Goal: Transaction & Acquisition: Book appointment/travel/reservation

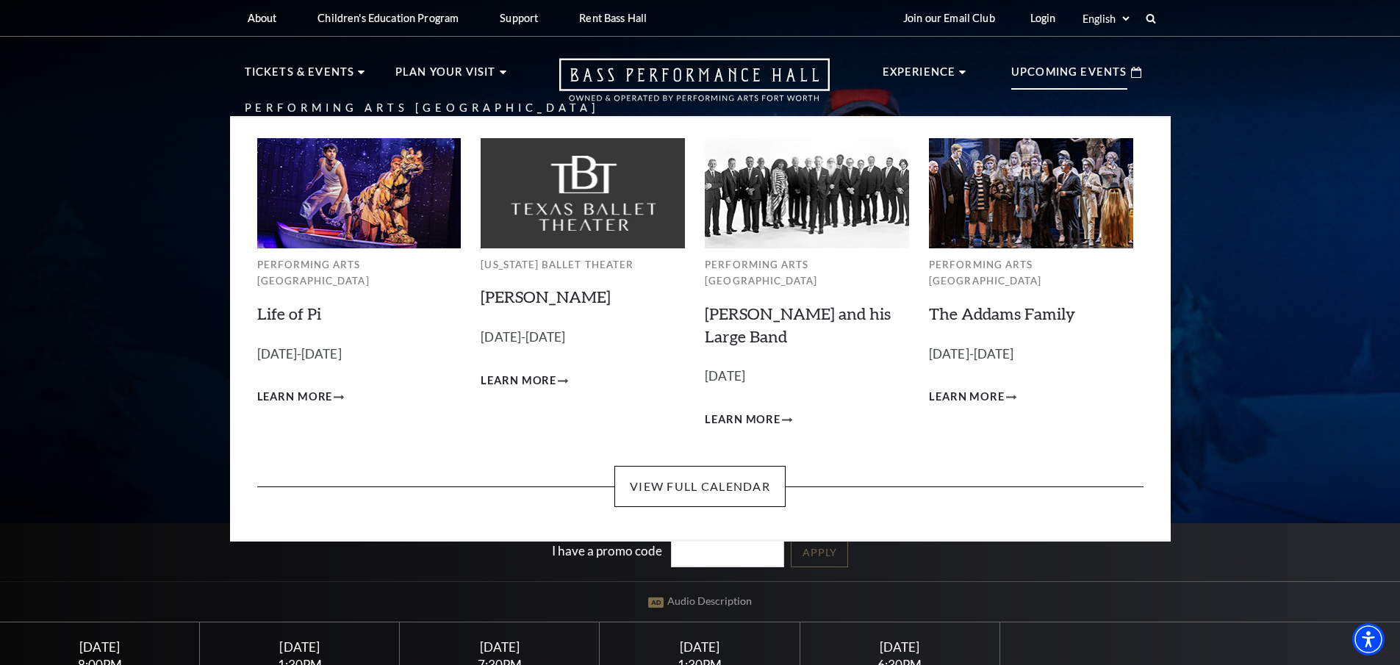
click at [1121, 67] on p "Upcoming Events" at bounding box center [1069, 76] width 116 height 26
click at [381, 347] on p "September 23-28, 2025" at bounding box center [359, 354] width 204 height 21
click at [699, 475] on link "View Full Calendar" at bounding box center [699, 486] width 171 height 41
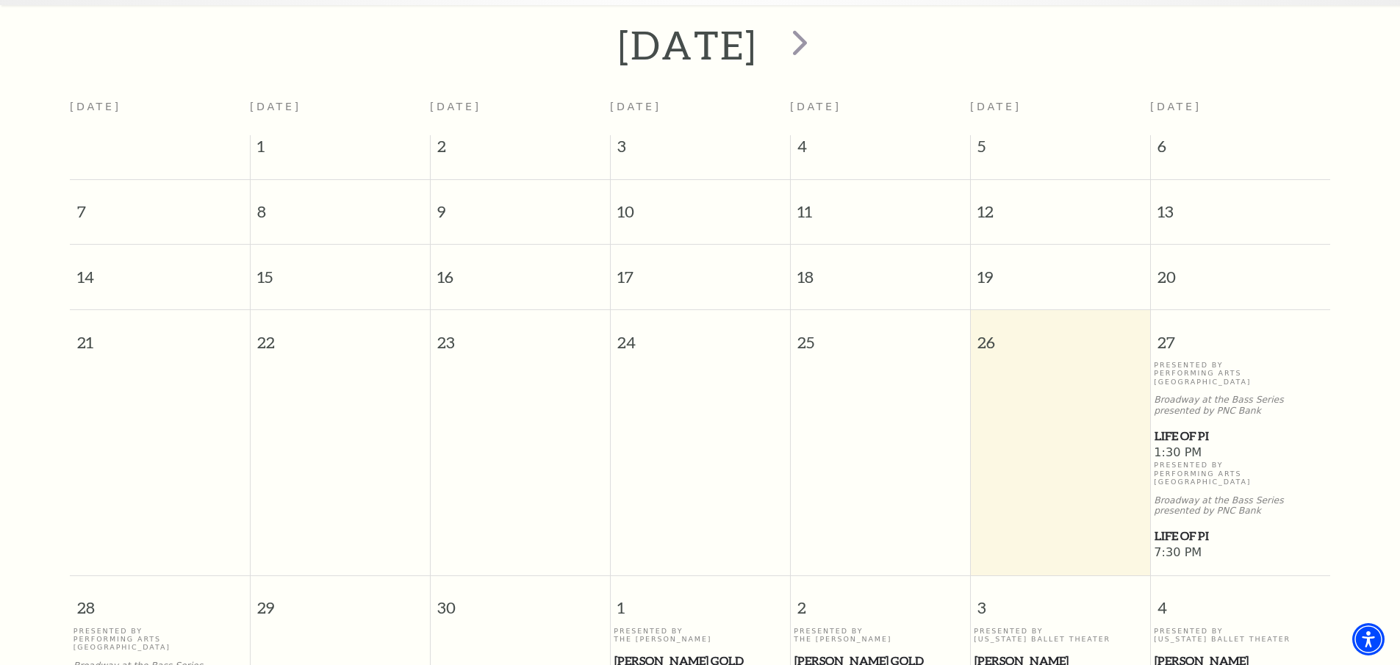
scroll to position [322, 0]
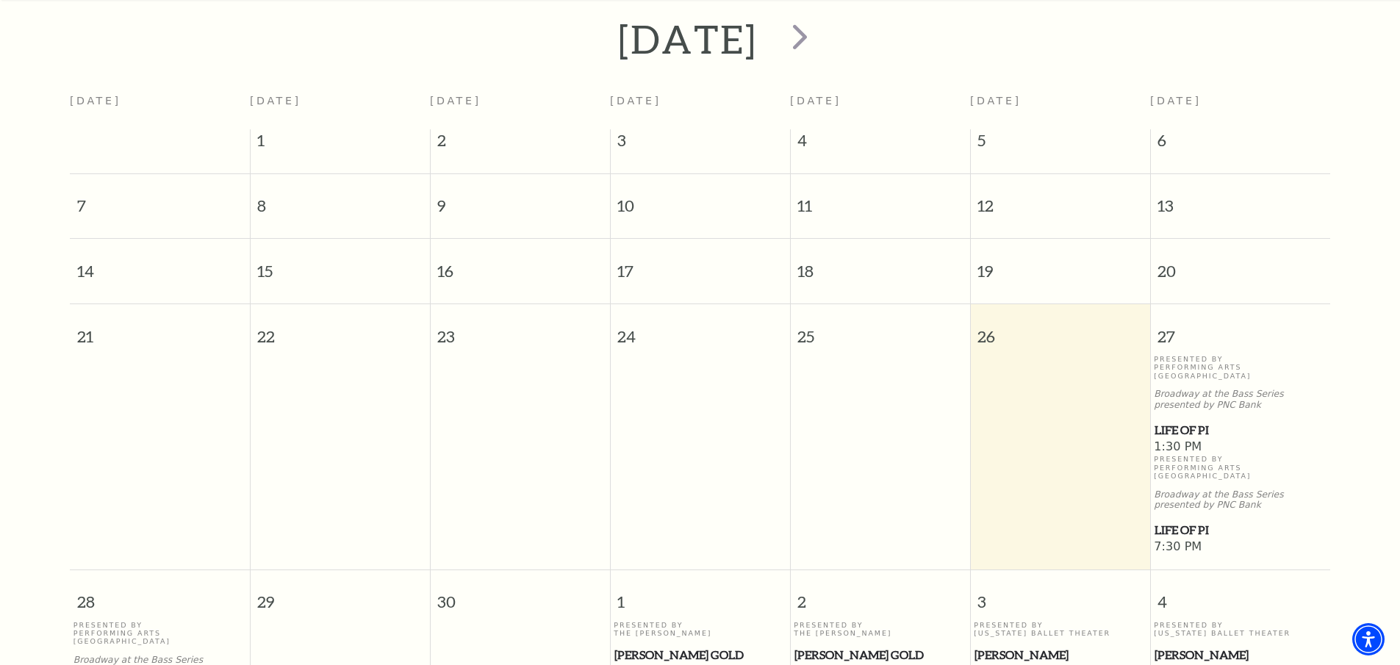
click at [180, 621] on p "Presented By Performing Arts Fort Worth" at bounding box center [159, 633] width 173 height 25
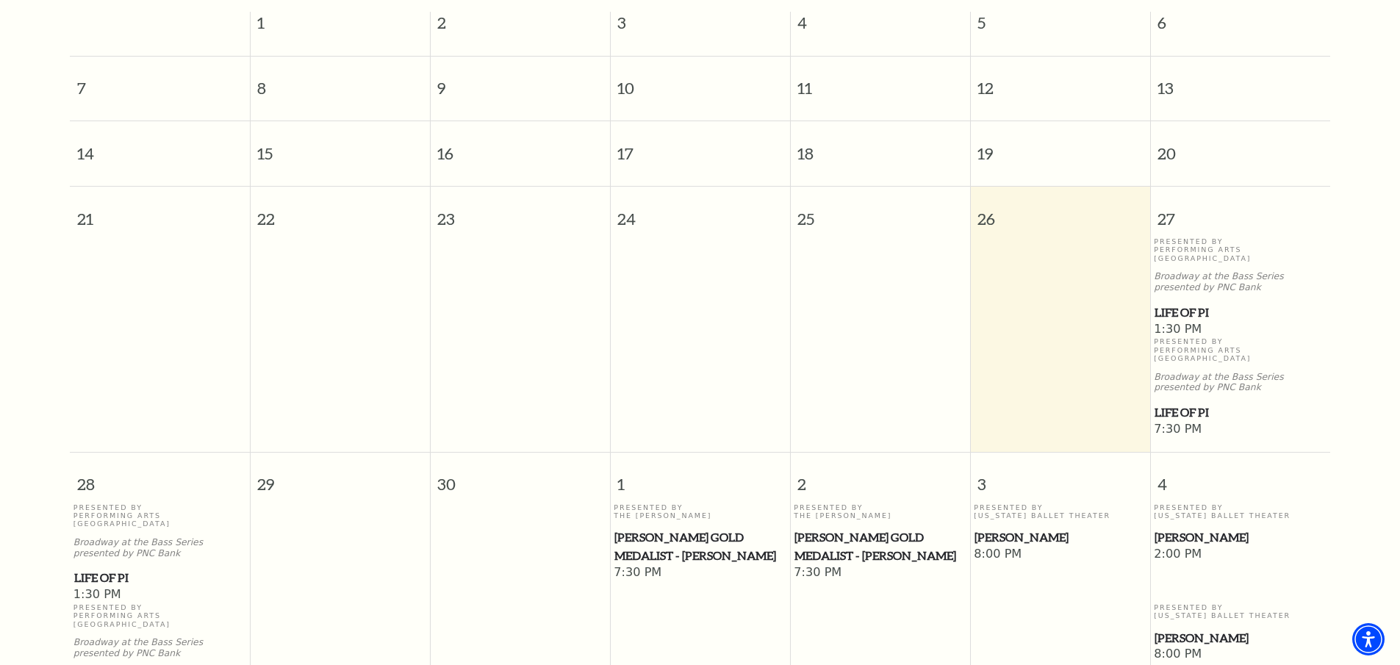
scroll to position [442, 0]
click at [121, 566] on span "Life of Pi" at bounding box center [159, 575] width 171 height 18
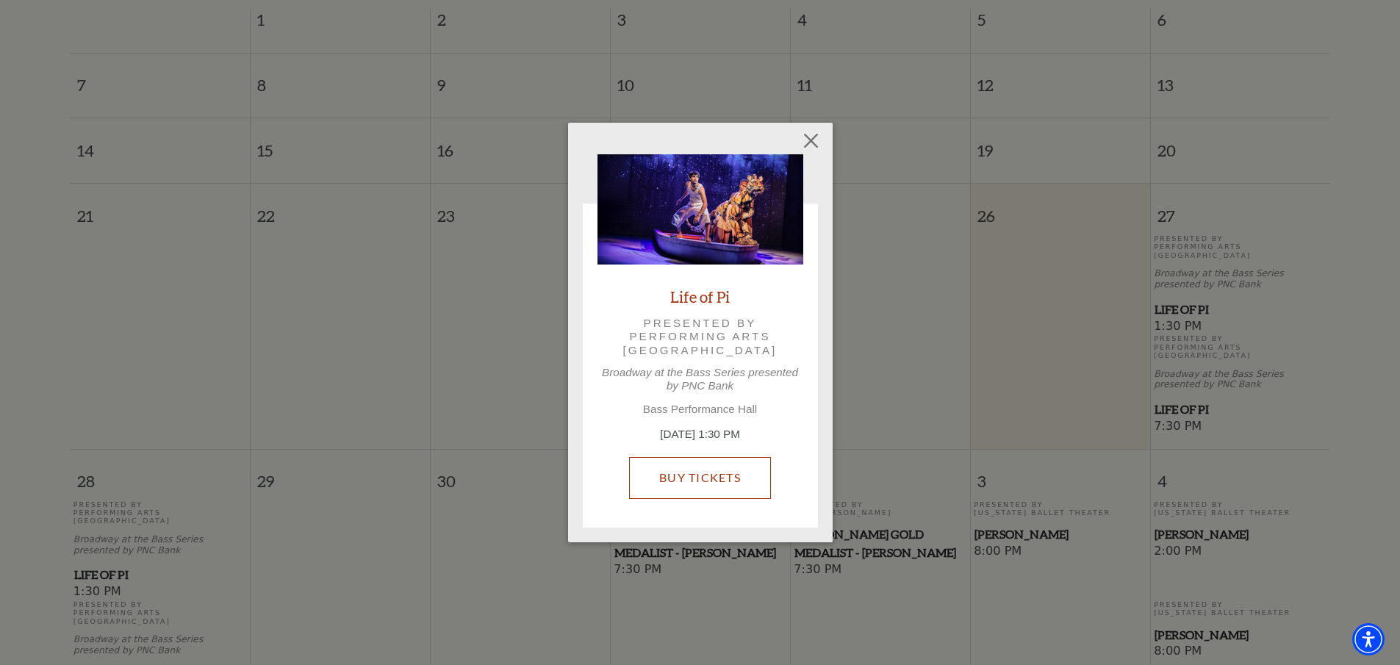
click at [717, 495] on link "Buy Tickets" at bounding box center [700, 477] width 142 height 41
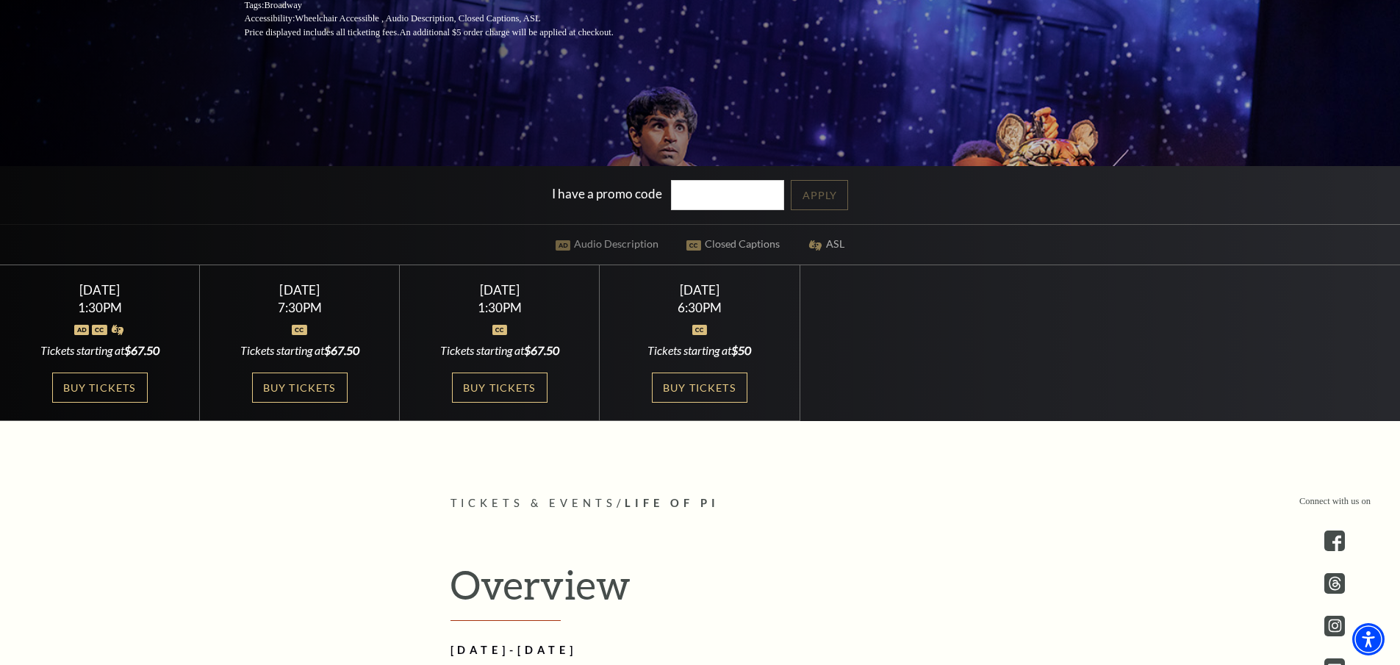
scroll to position [362, 0]
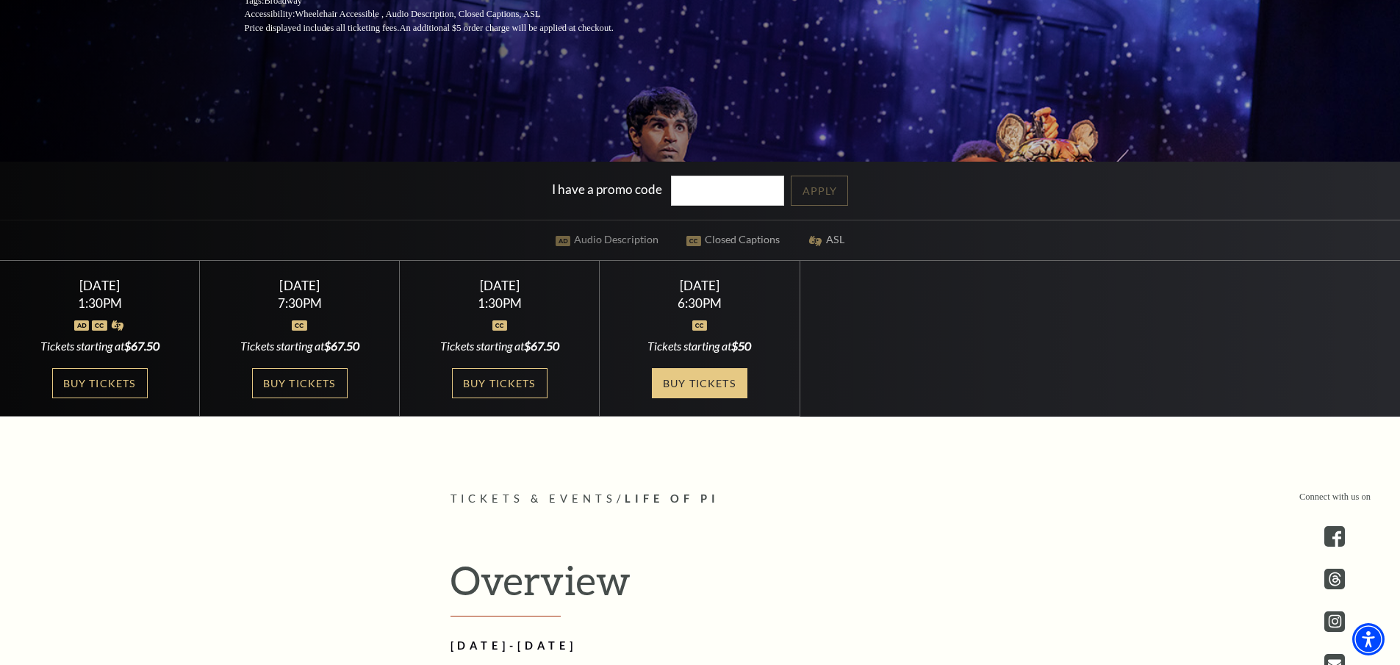
click at [711, 389] on link "Buy Tickets" at bounding box center [700, 383] width 96 height 30
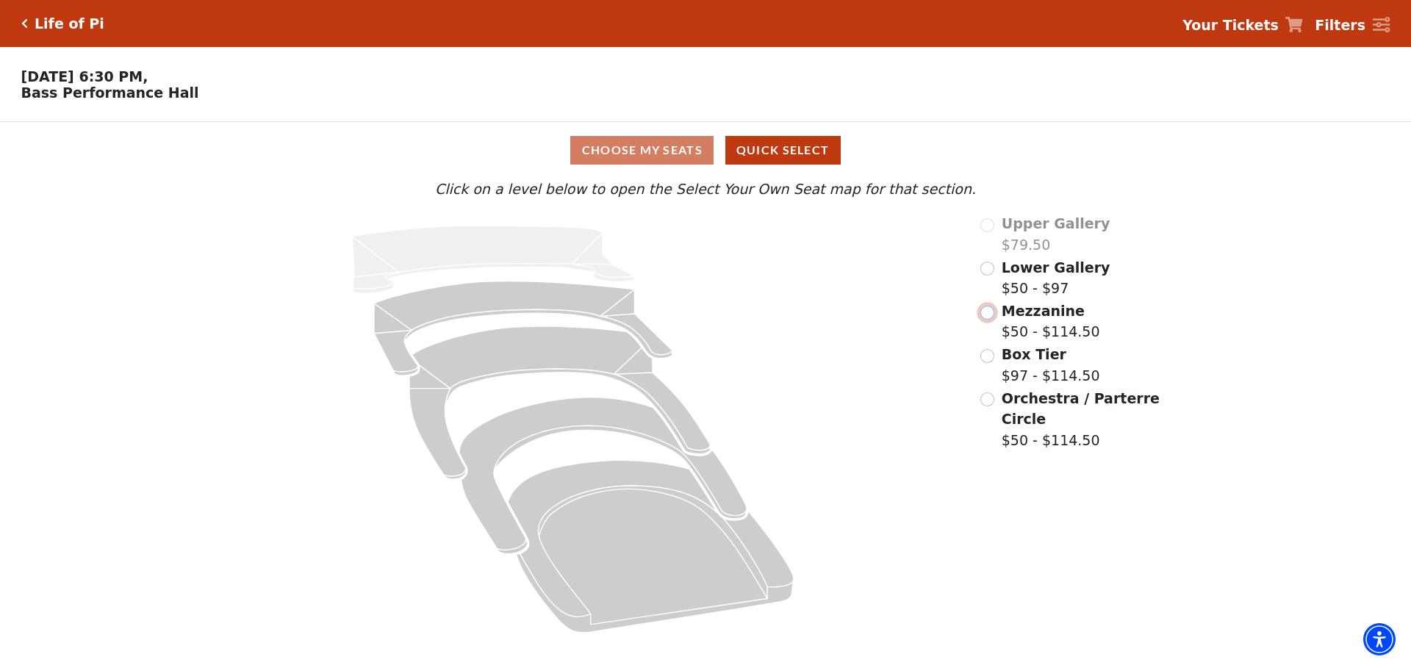
click at [988, 320] on input "Mezzanine$50 - $114.50\a" at bounding box center [987, 313] width 14 height 14
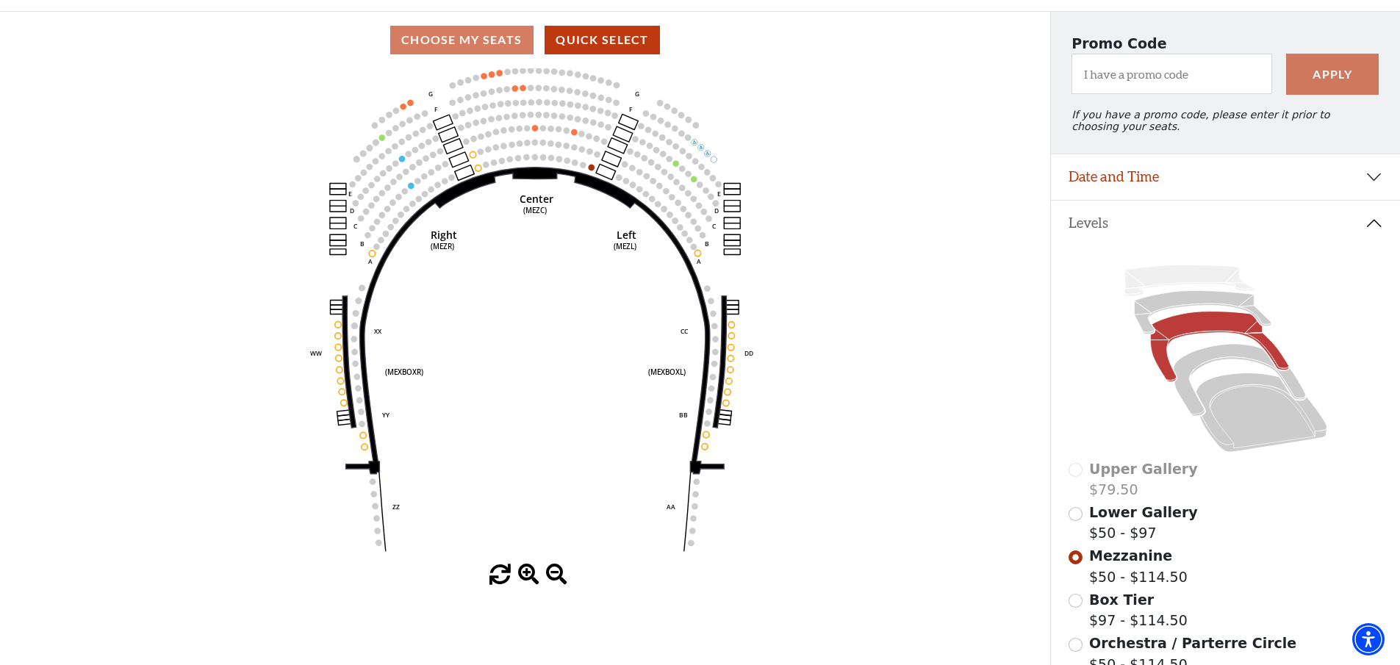
scroll to position [108, 0]
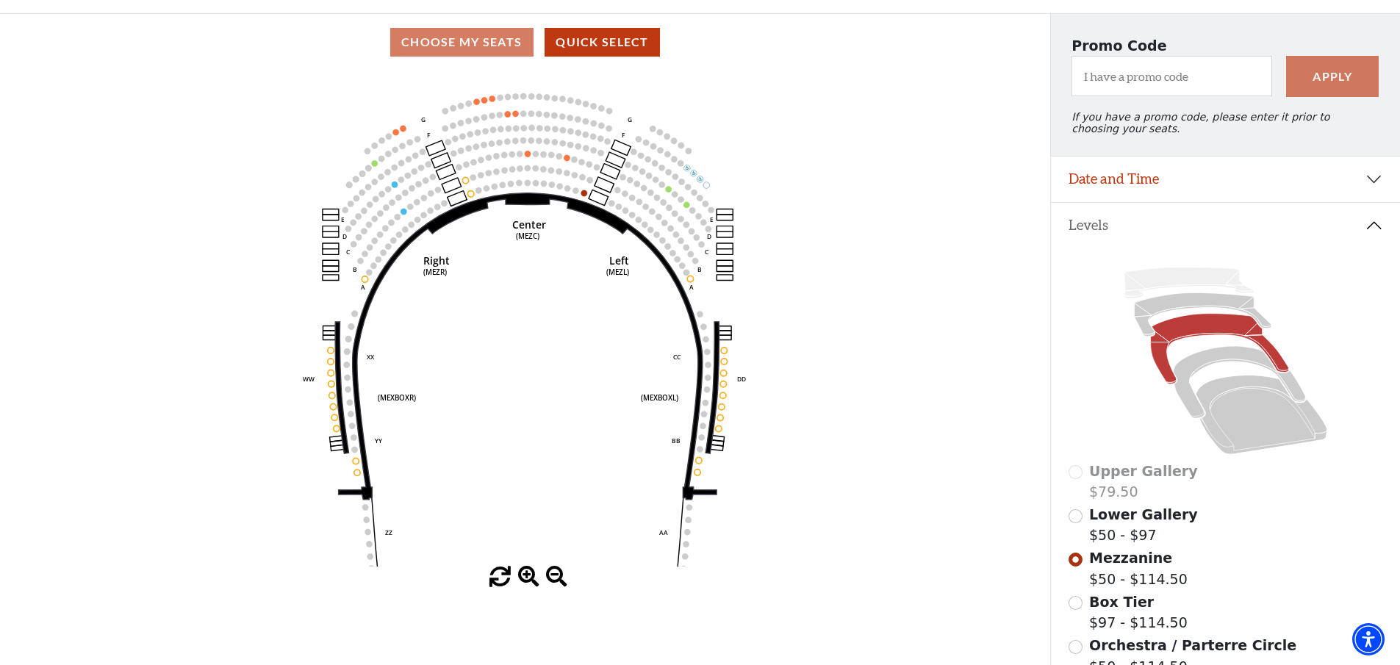
click at [517, 131] on circle at bounding box center [516, 128] width 6 height 6
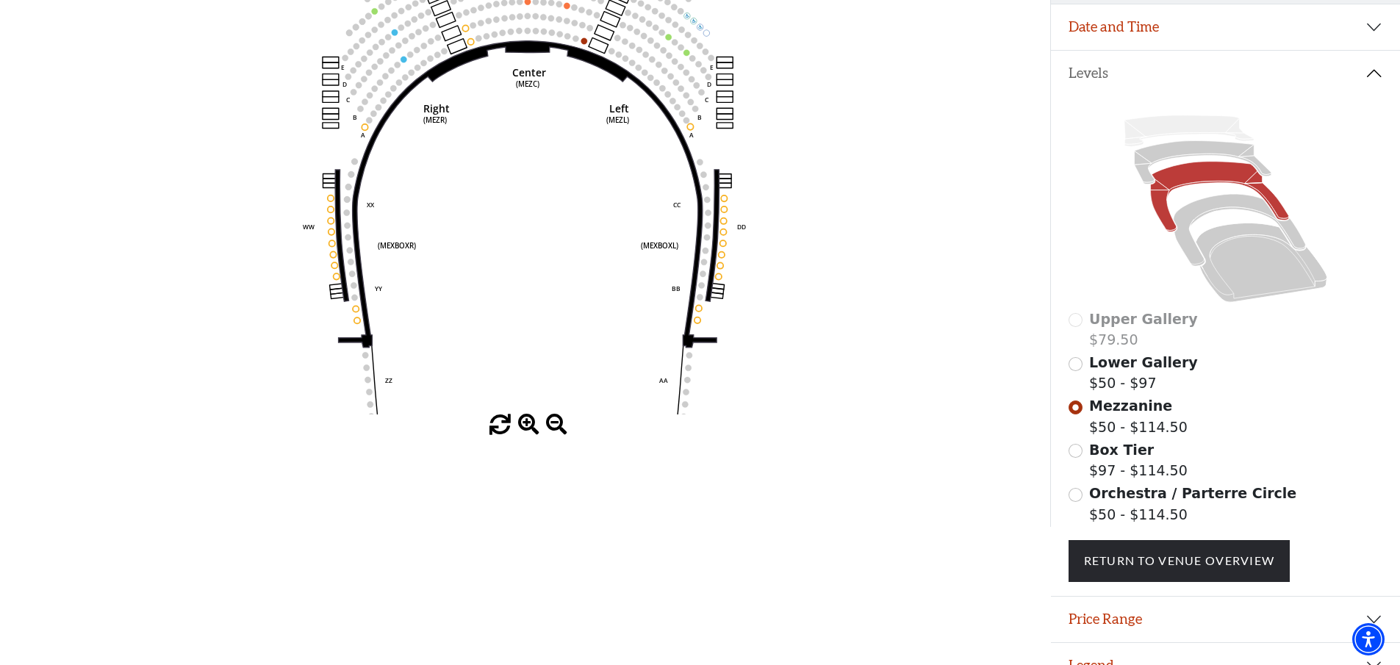
scroll to position [293, 0]
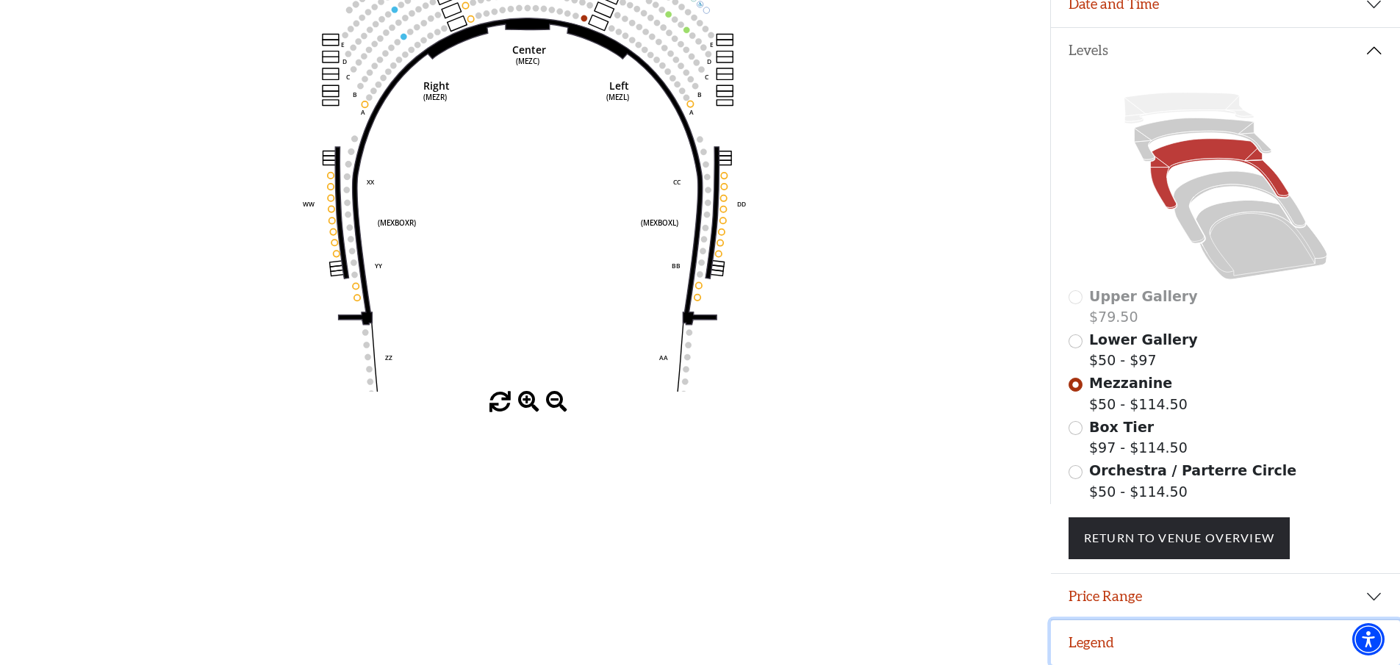
click at [1116, 650] on button "Legend" at bounding box center [1225, 643] width 349 height 46
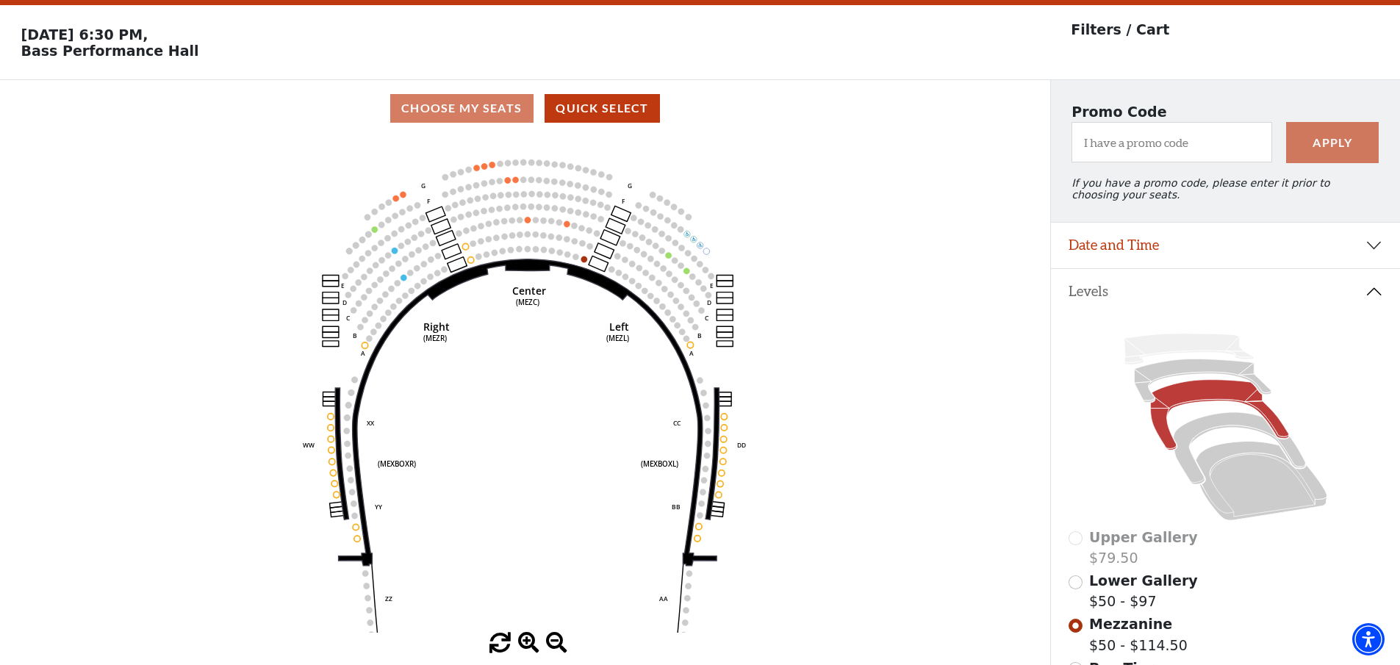
scroll to position [39, 0]
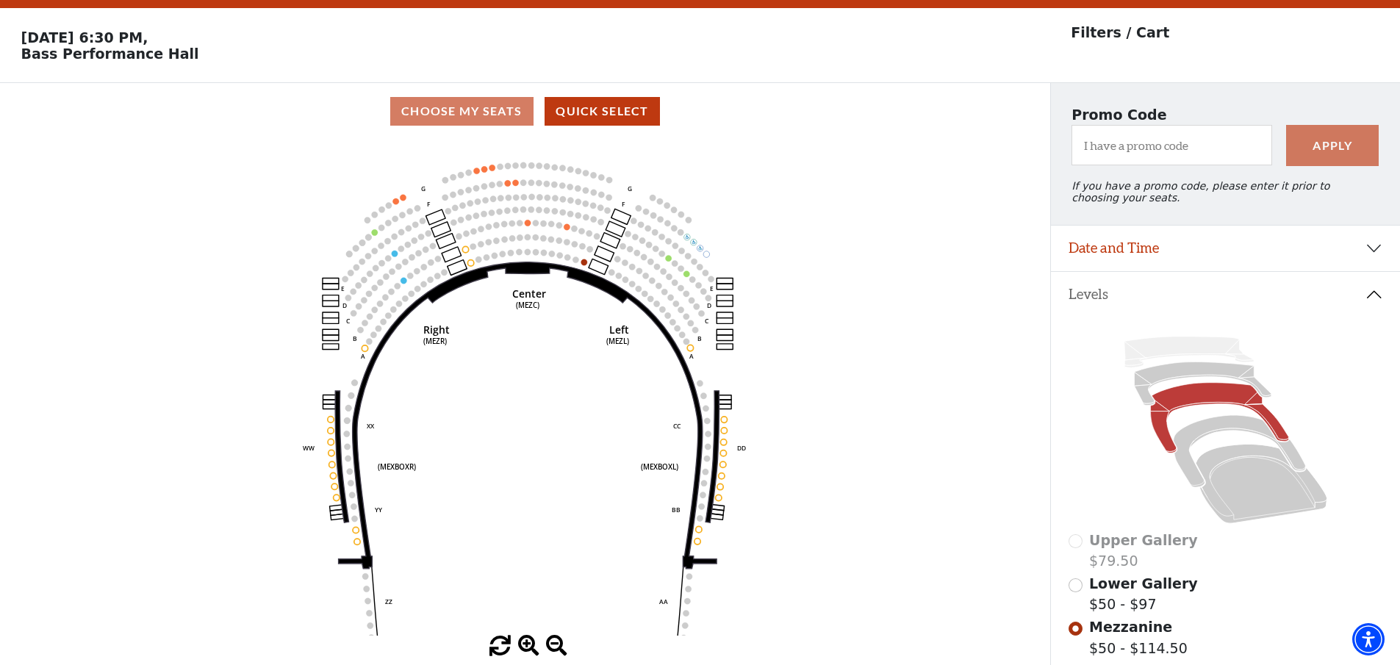
click at [885, 553] on icon "Center (MEZC) Right (MEZR) Left (MEZL) (MEXBOXR) (MEXBOXL) XX WW CC DD YY BB ZZ…" at bounding box center [524, 388] width 945 height 496
click at [1077, 592] on input "Lower Gallery$50 - $97\a" at bounding box center [1075, 585] width 14 height 14
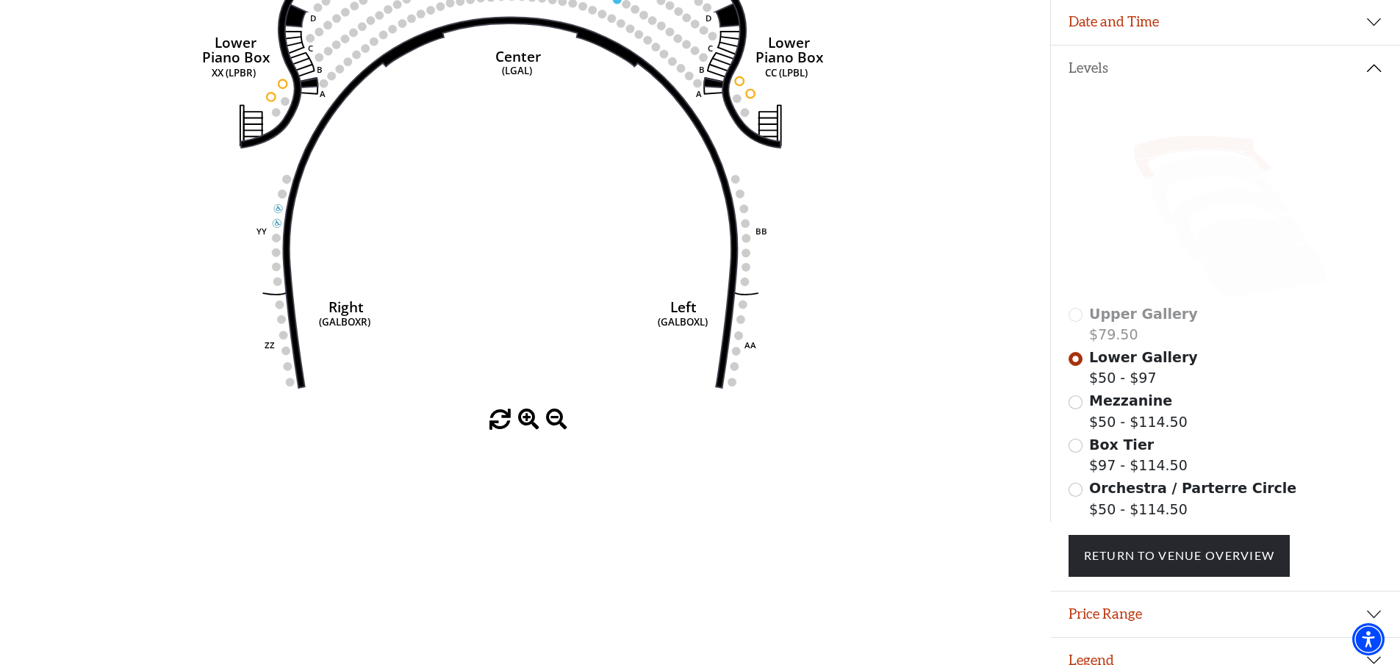
scroll to position [267, 0]
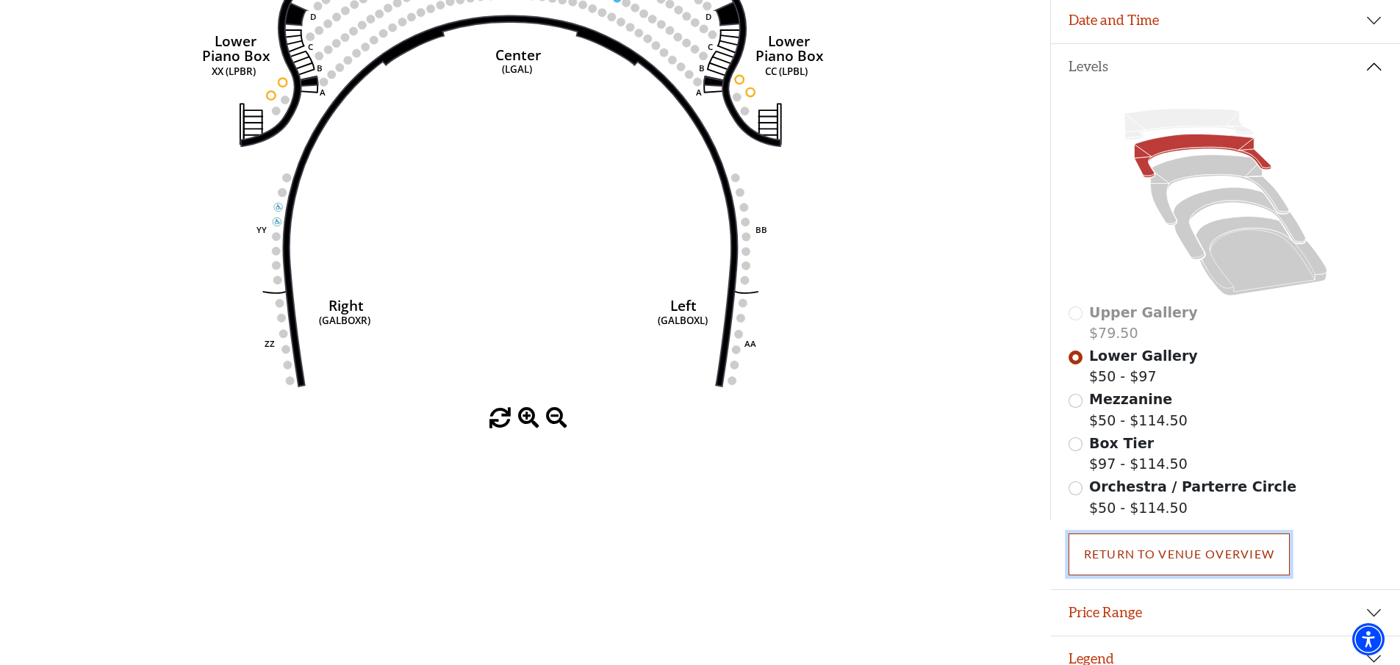
click at [1173, 572] on link "Return To Venue Overview" at bounding box center [1179, 553] width 222 height 41
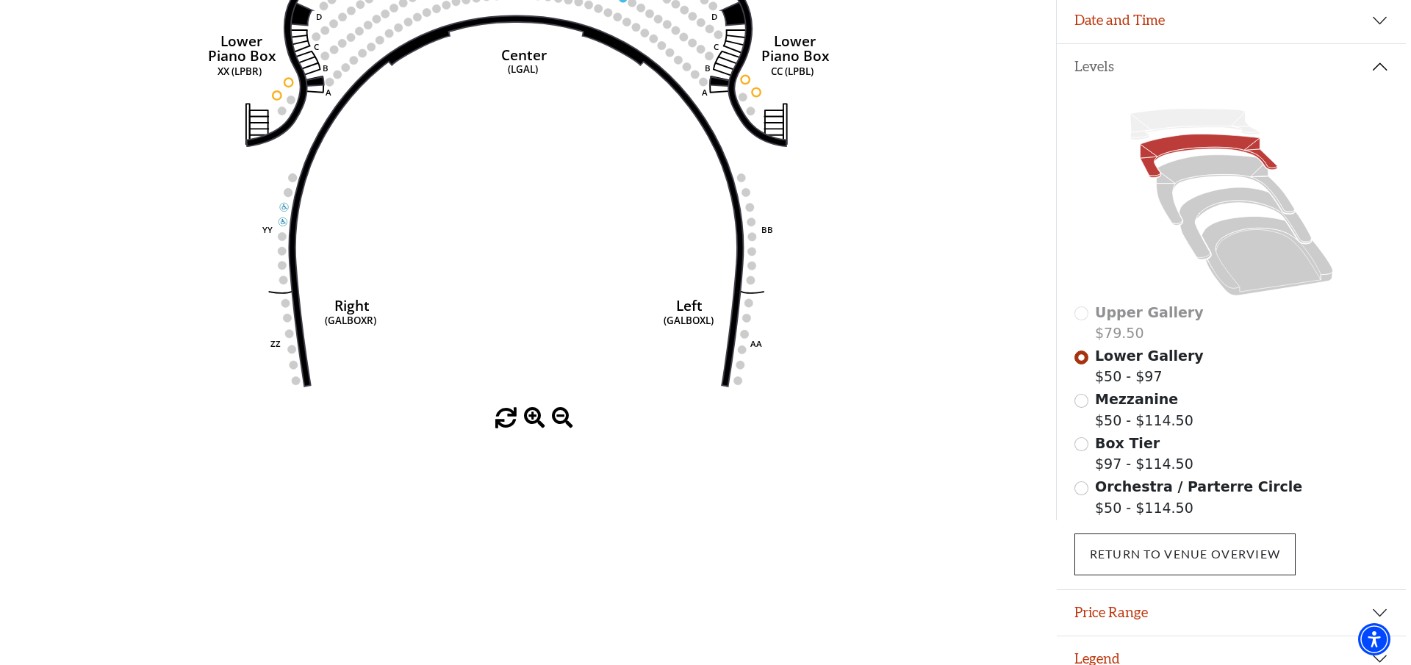
scroll to position [0, 0]
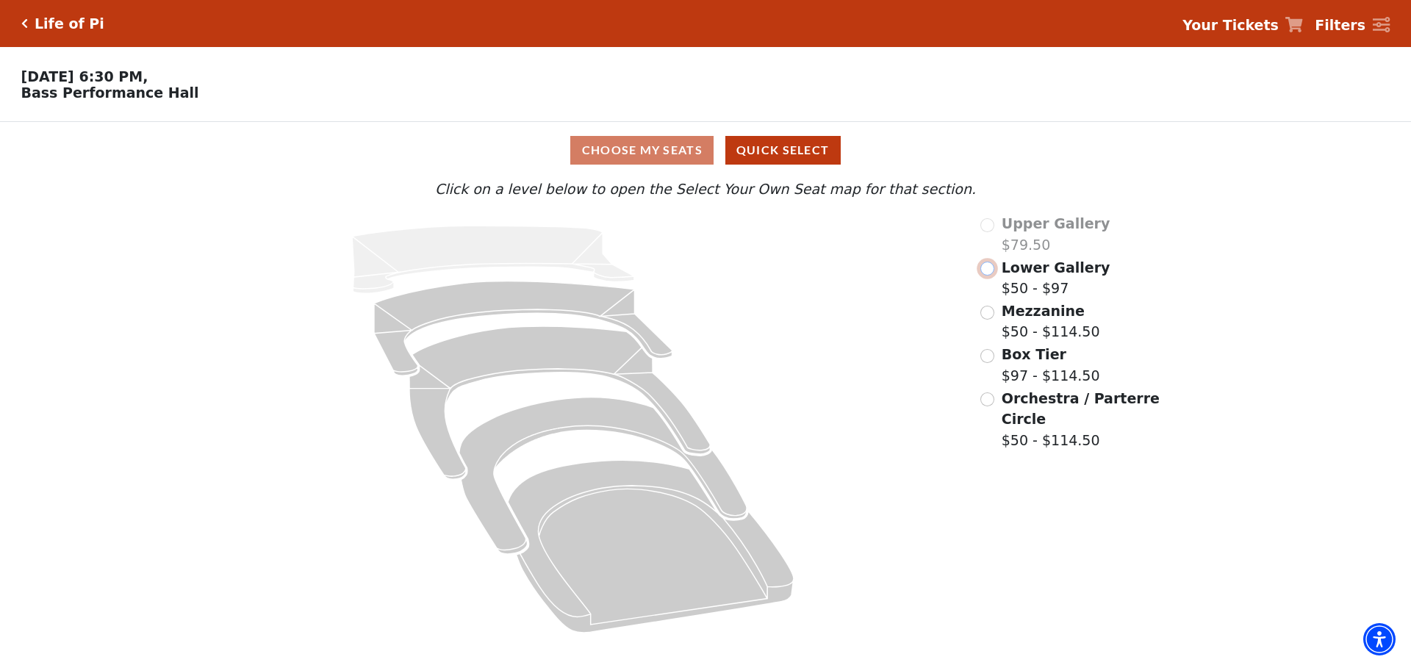
click at [990, 275] on input "Lower Gallery$50 - $97\a" at bounding box center [987, 269] width 14 height 14
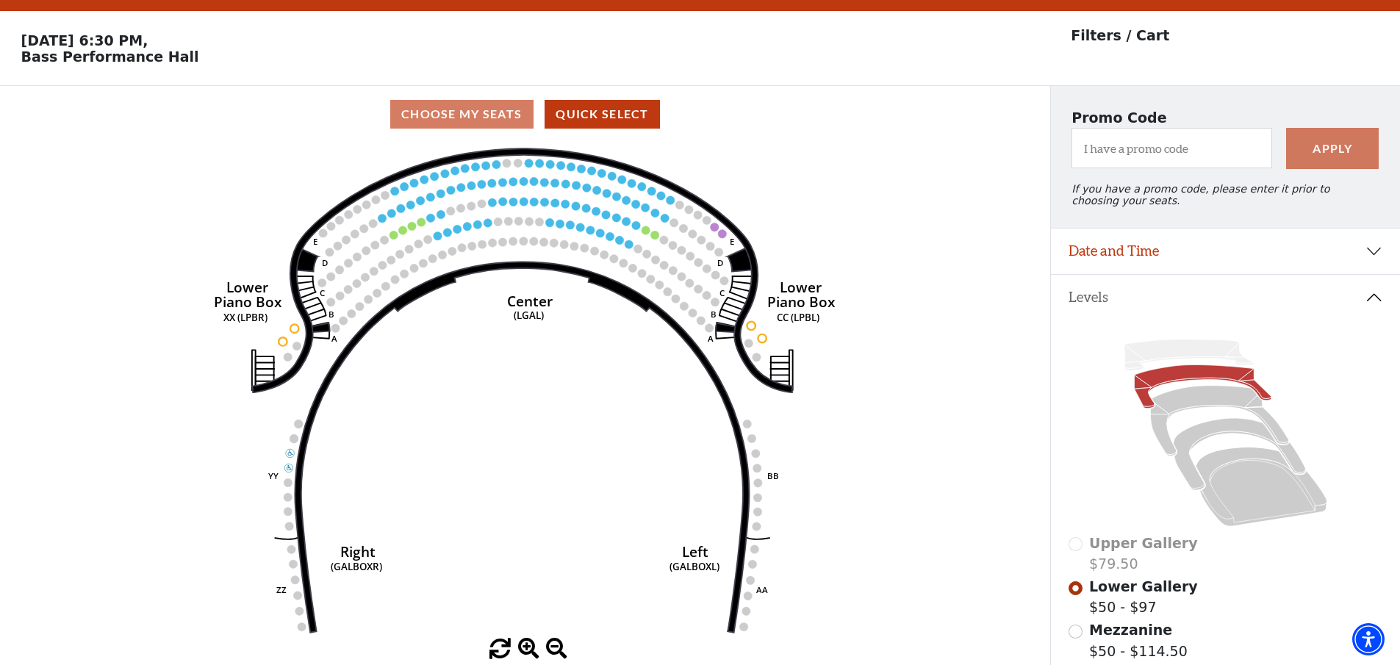
scroll to position [68, 0]
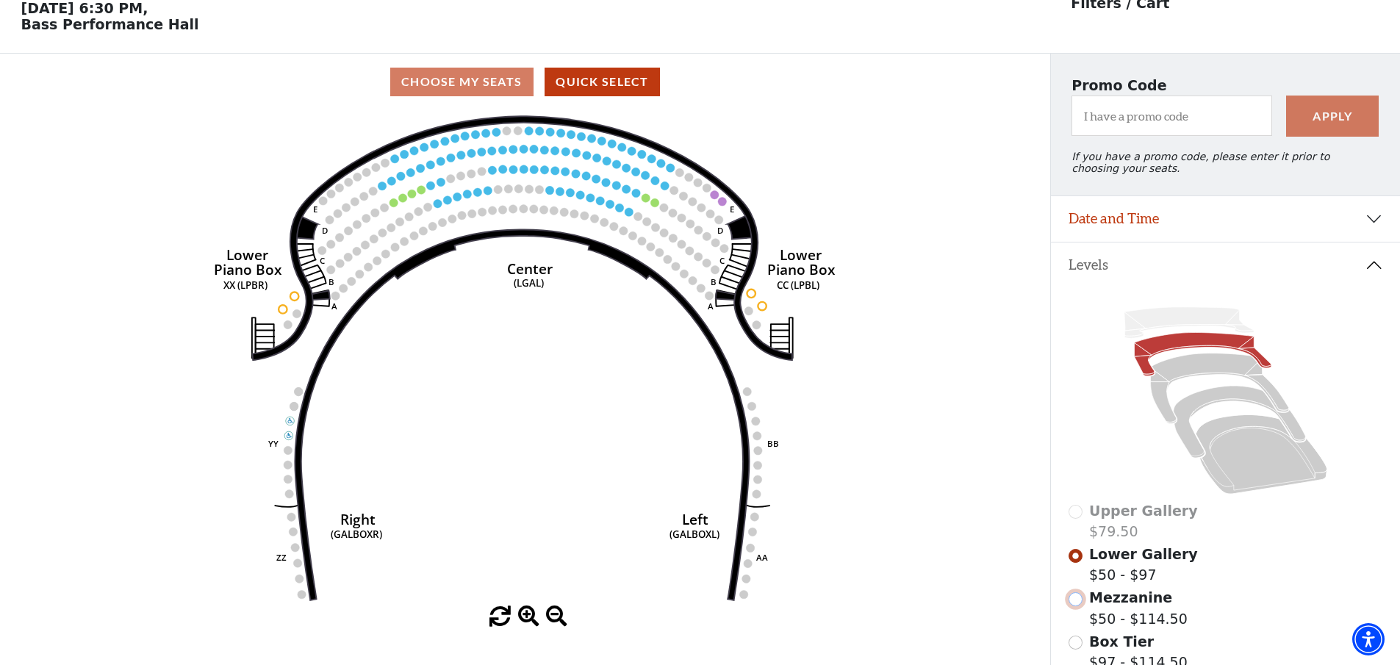
click at [1077, 606] on input "Mezzanine$50 - $114.50\a" at bounding box center [1075, 599] width 14 height 14
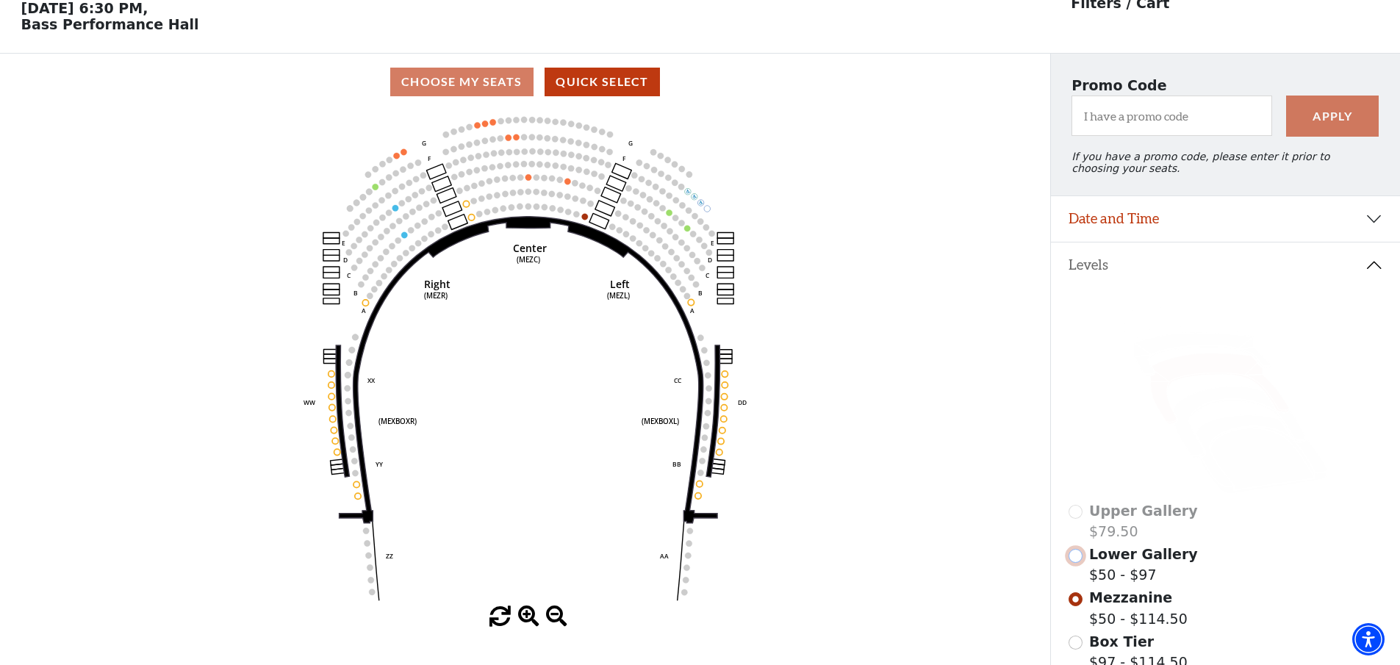
click at [1078, 562] on input "Lower Gallery$50 - $97\a" at bounding box center [1075, 556] width 14 height 14
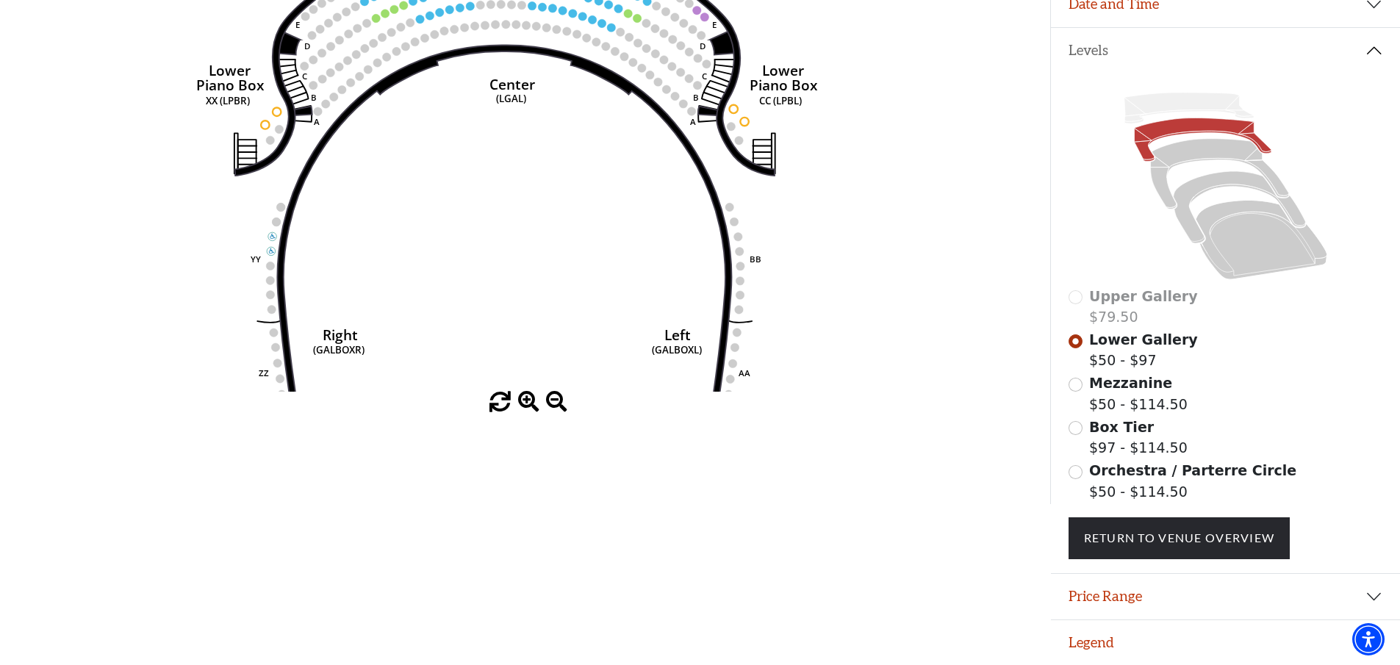
scroll to position [293, 0]
click at [1165, 647] on button "Legend" at bounding box center [1225, 643] width 349 height 46
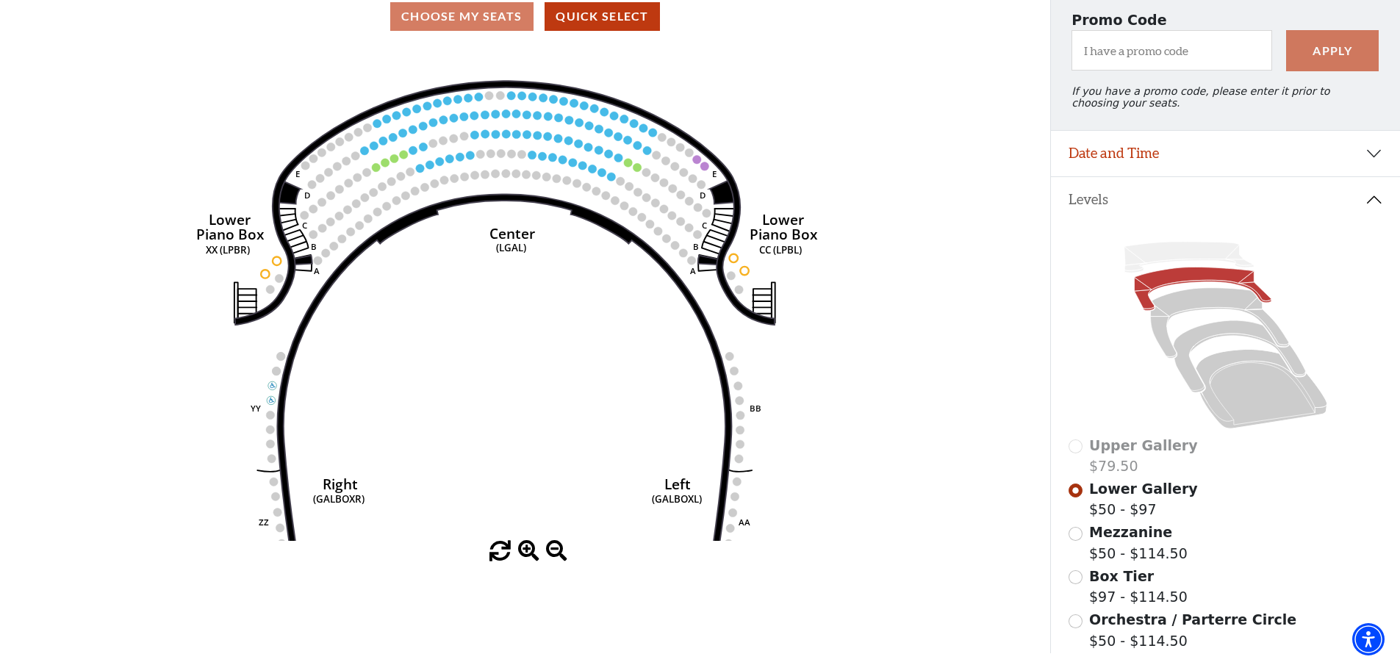
scroll to position [132, 0]
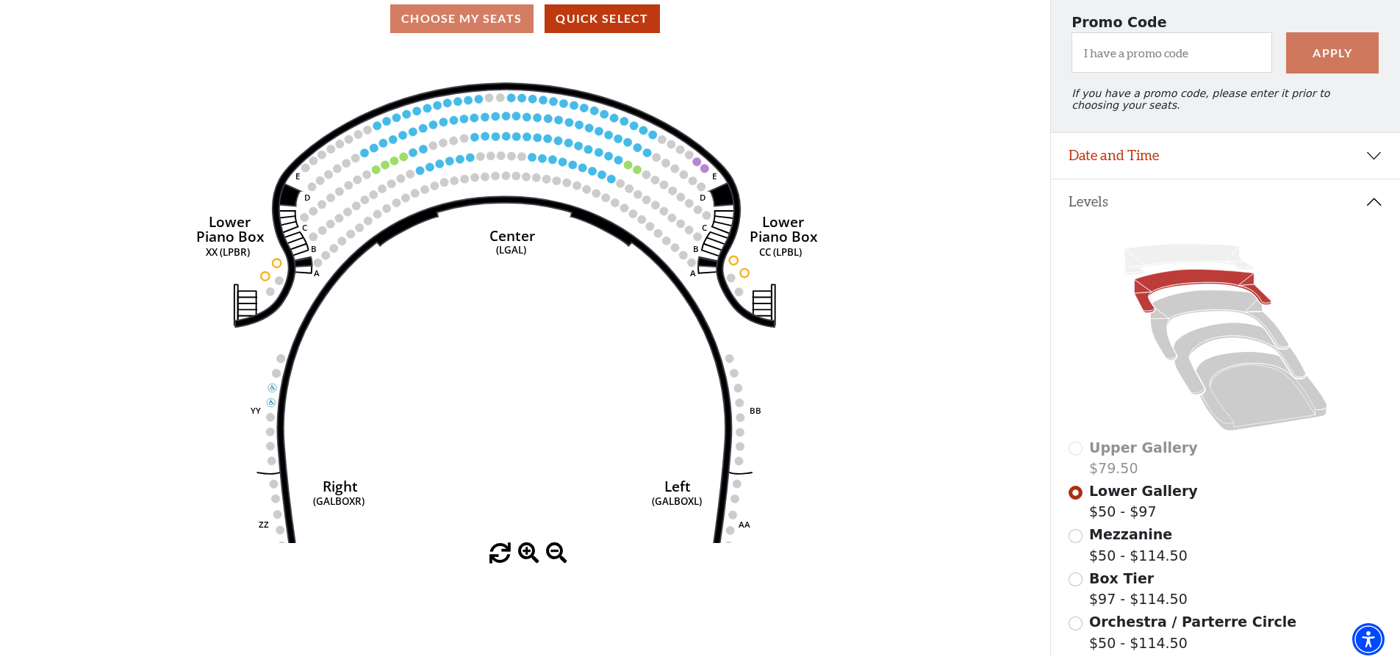
click at [474, 33] on div "Choose My Seats Quick Select" at bounding box center [525, 18] width 1050 height 29
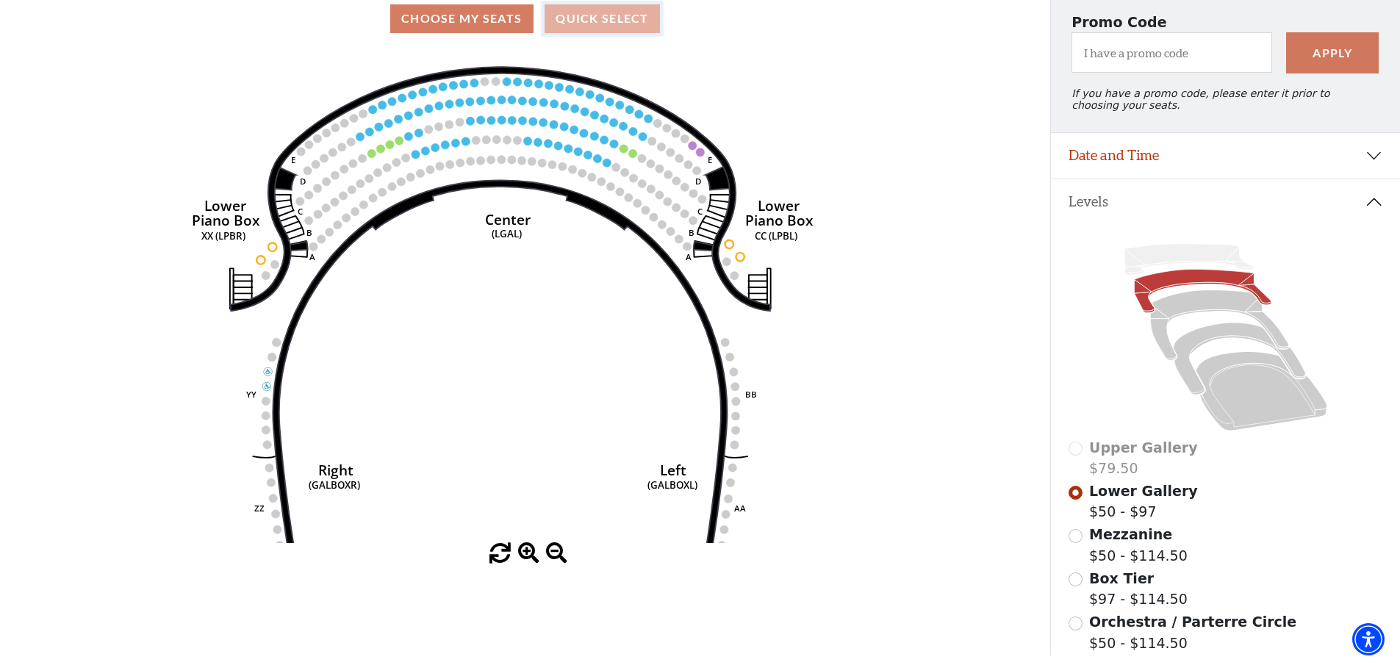
click at [625, 26] on button "Quick Select" at bounding box center [602, 18] width 115 height 29
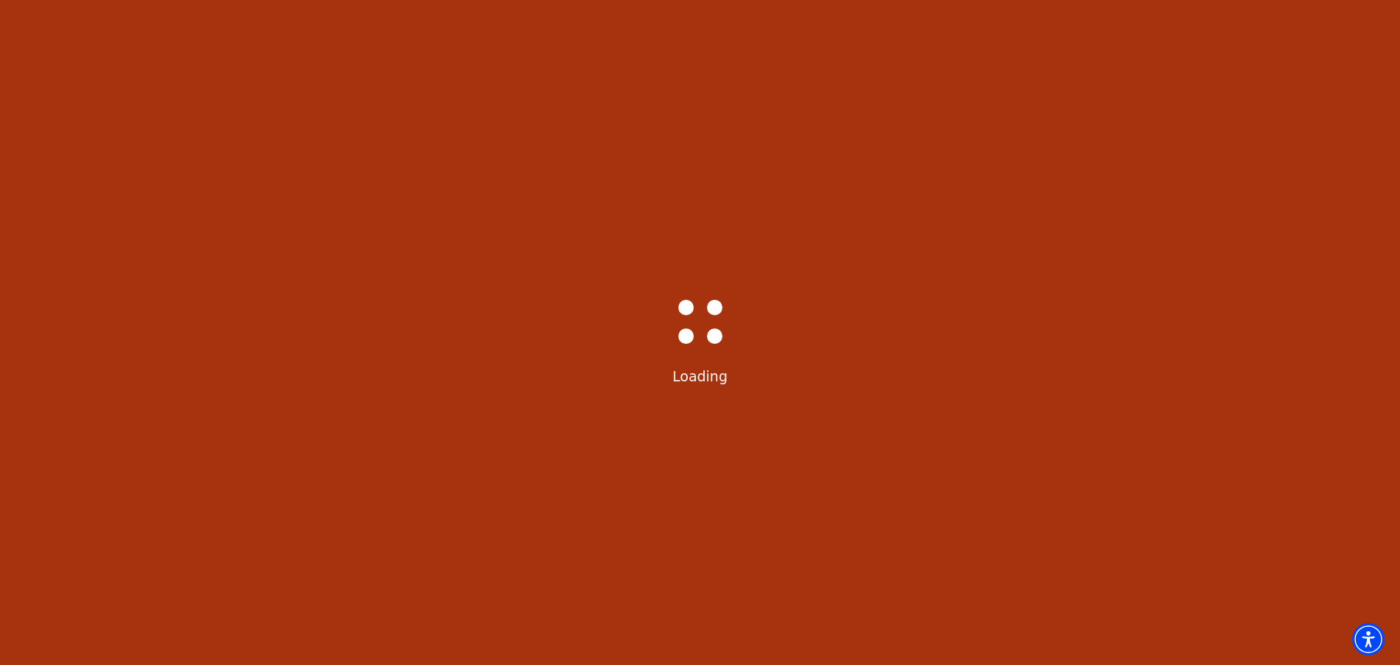
select select "6218"
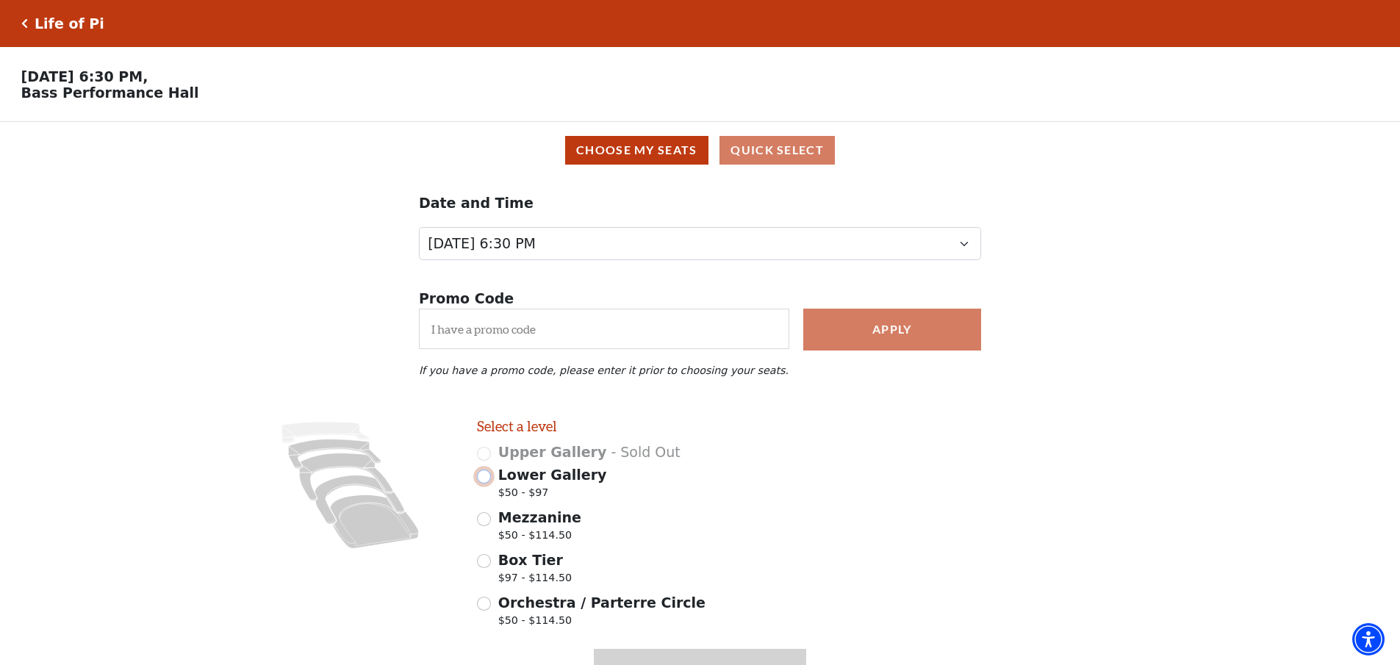
click at [489, 484] on input "Lower Gallery $50 - $97" at bounding box center [484, 477] width 14 height 14
radio input "true"
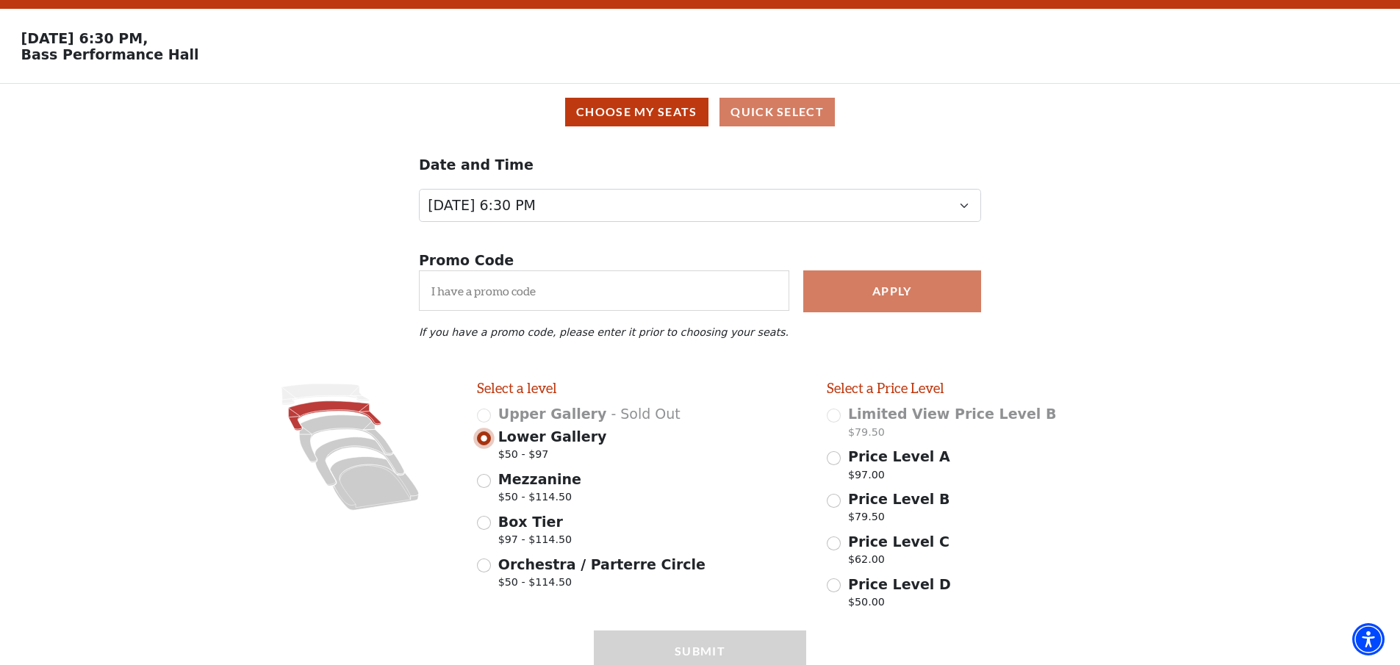
scroll to position [109, 0]
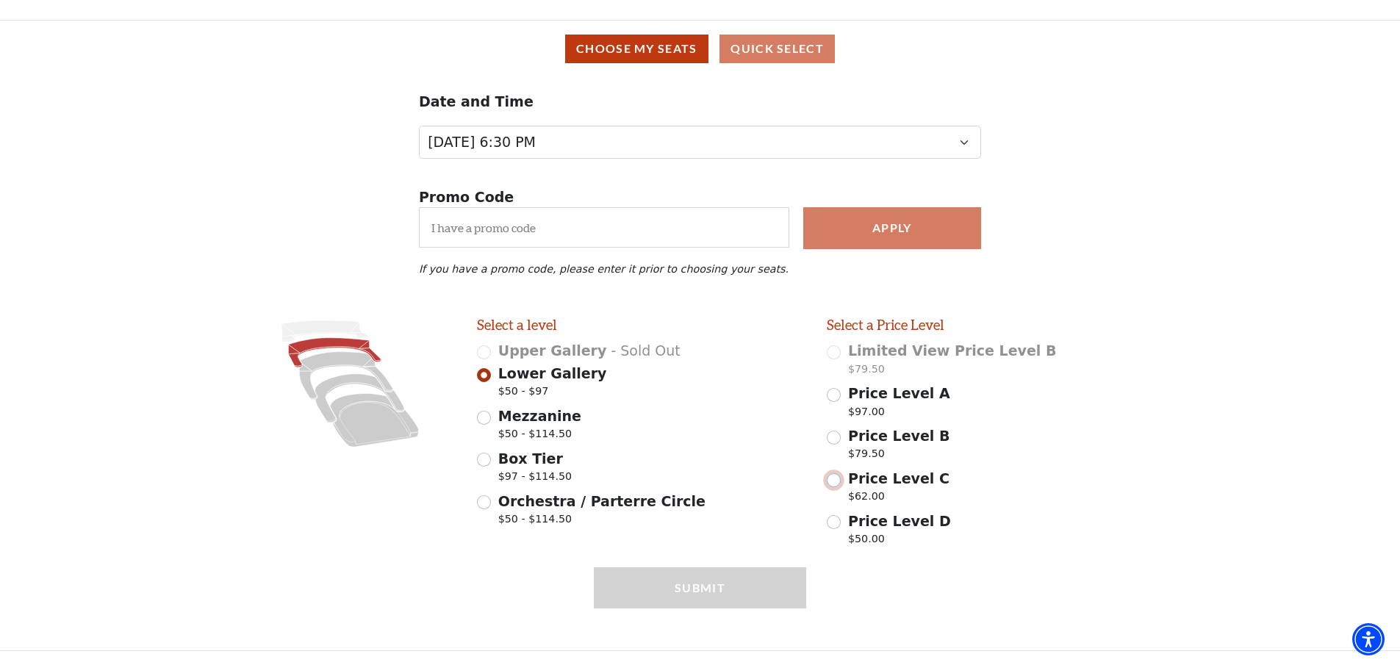
click at [839, 476] on input "Price Level C $62.00" at bounding box center [834, 480] width 14 height 14
radio input "true"
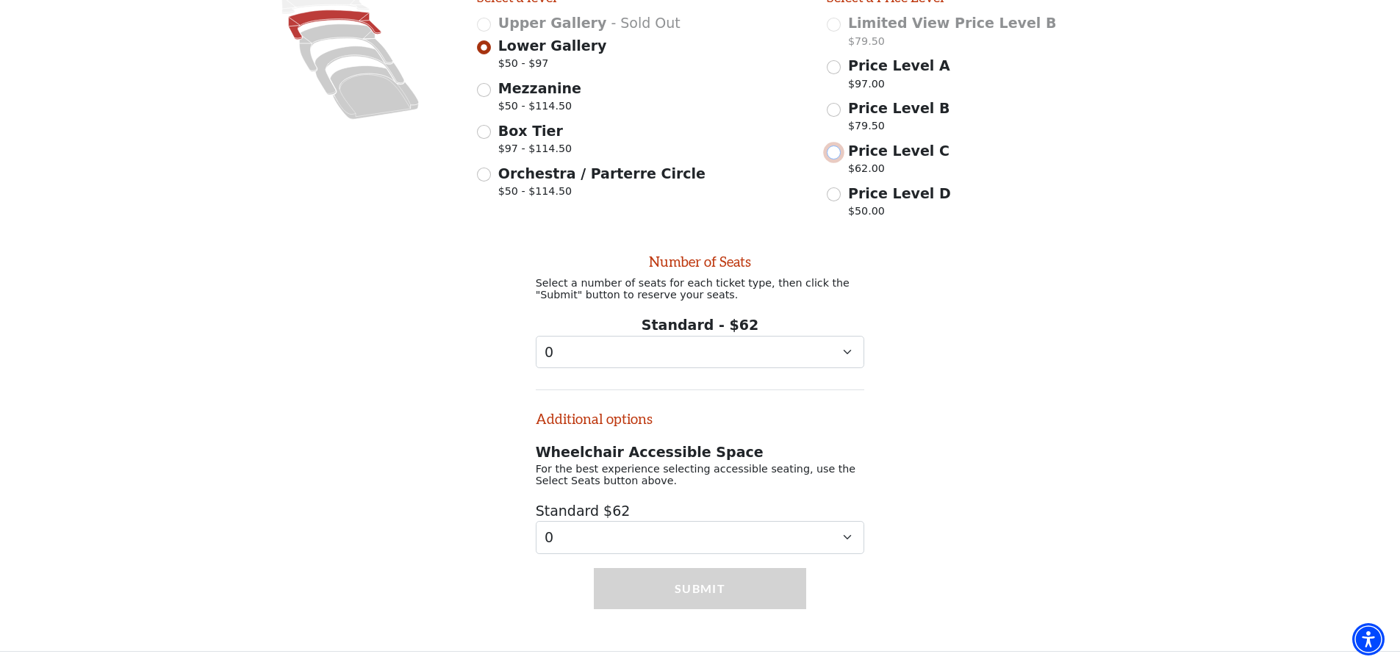
scroll to position [447, 0]
click at [846, 348] on select "0 1 2 3 4 5 6 7 8 9" at bounding box center [700, 351] width 329 height 33
select select "2"
click at [536, 335] on select "0 1 2 3 4 5 6 7 8 9" at bounding box center [700, 351] width 329 height 33
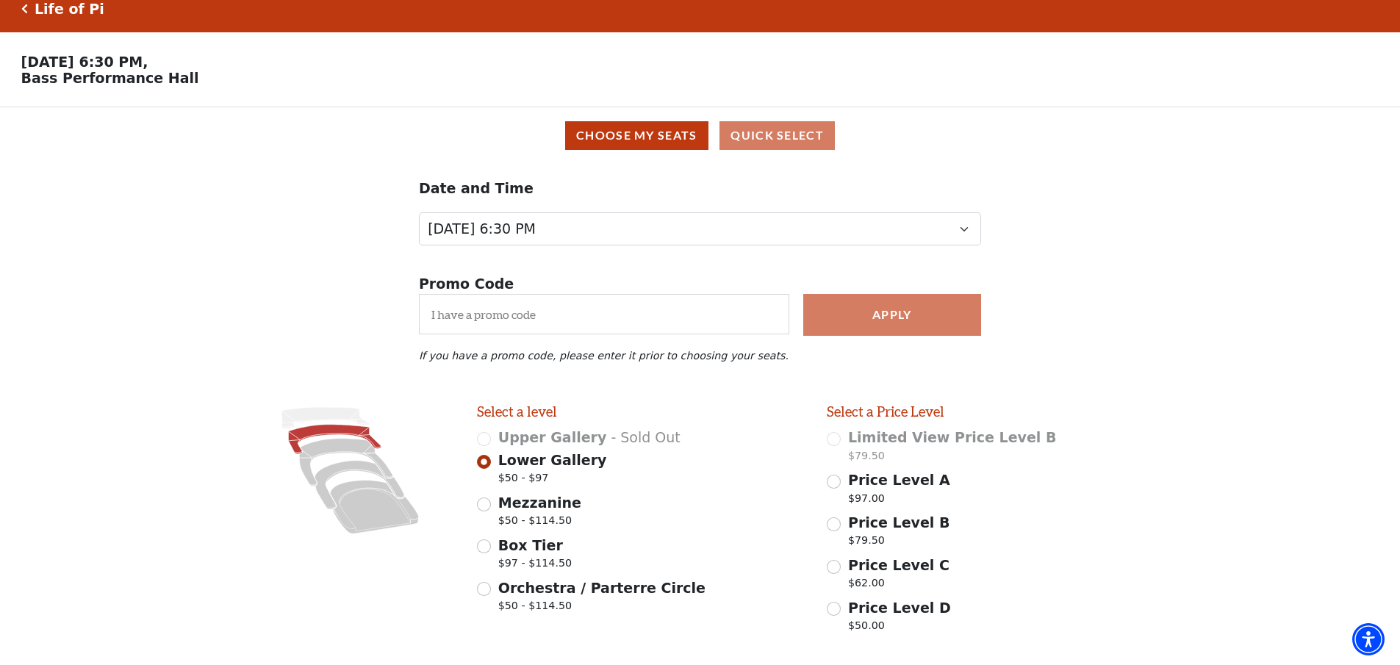
scroll to position [0, 0]
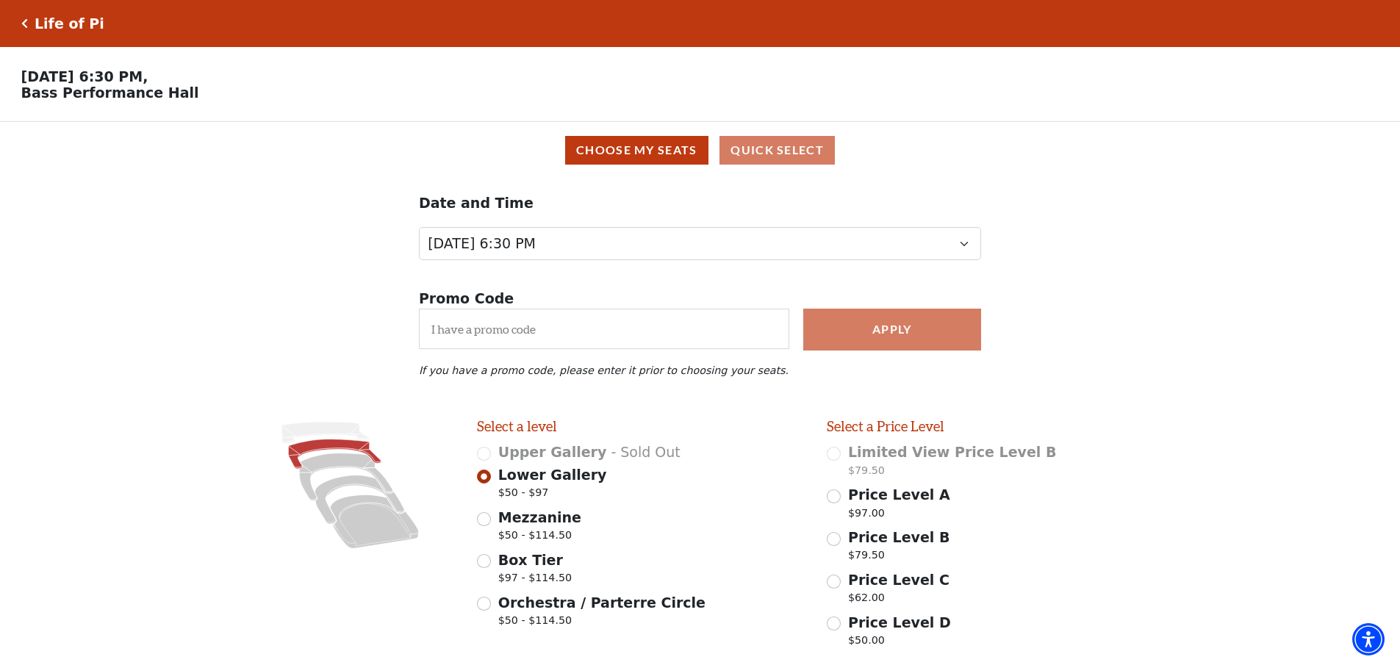
click at [24, 24] on icon "Click here to go back to filters" at bounding box center [24, 23] width 7 height 10
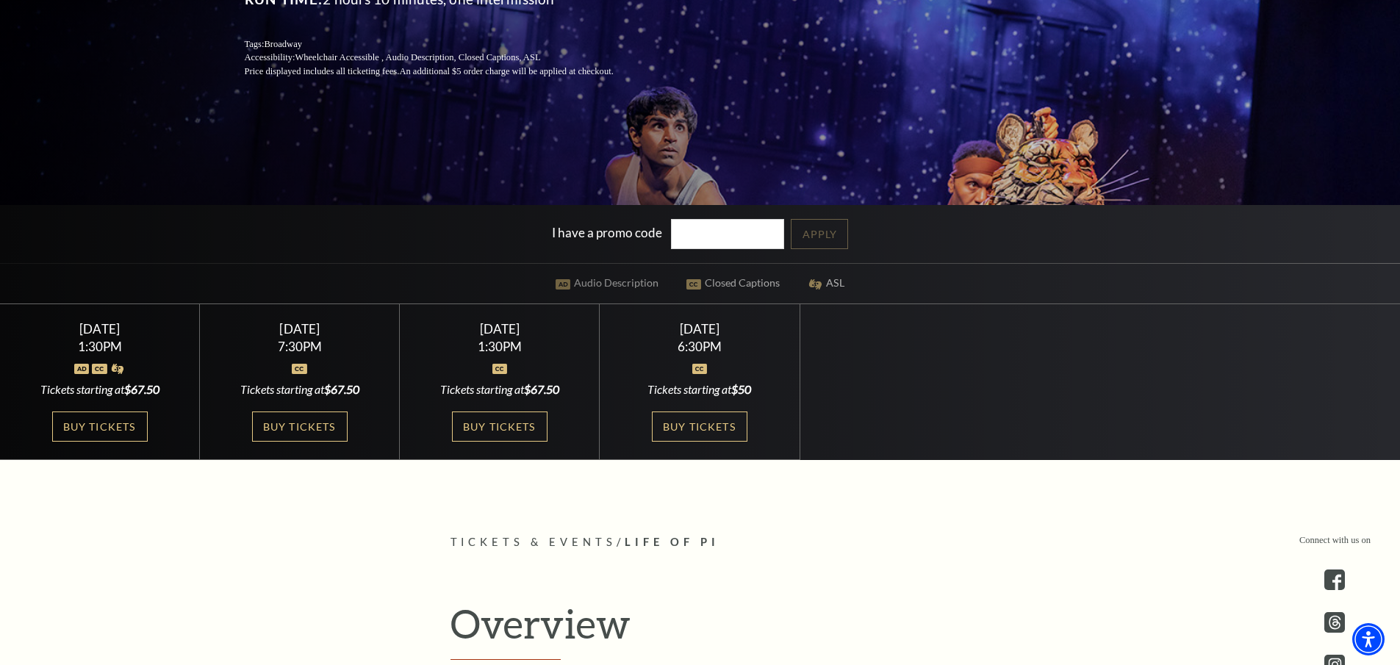
scroll to position [320, 0]
